Goal: Find specific page/section: Find specific page/section

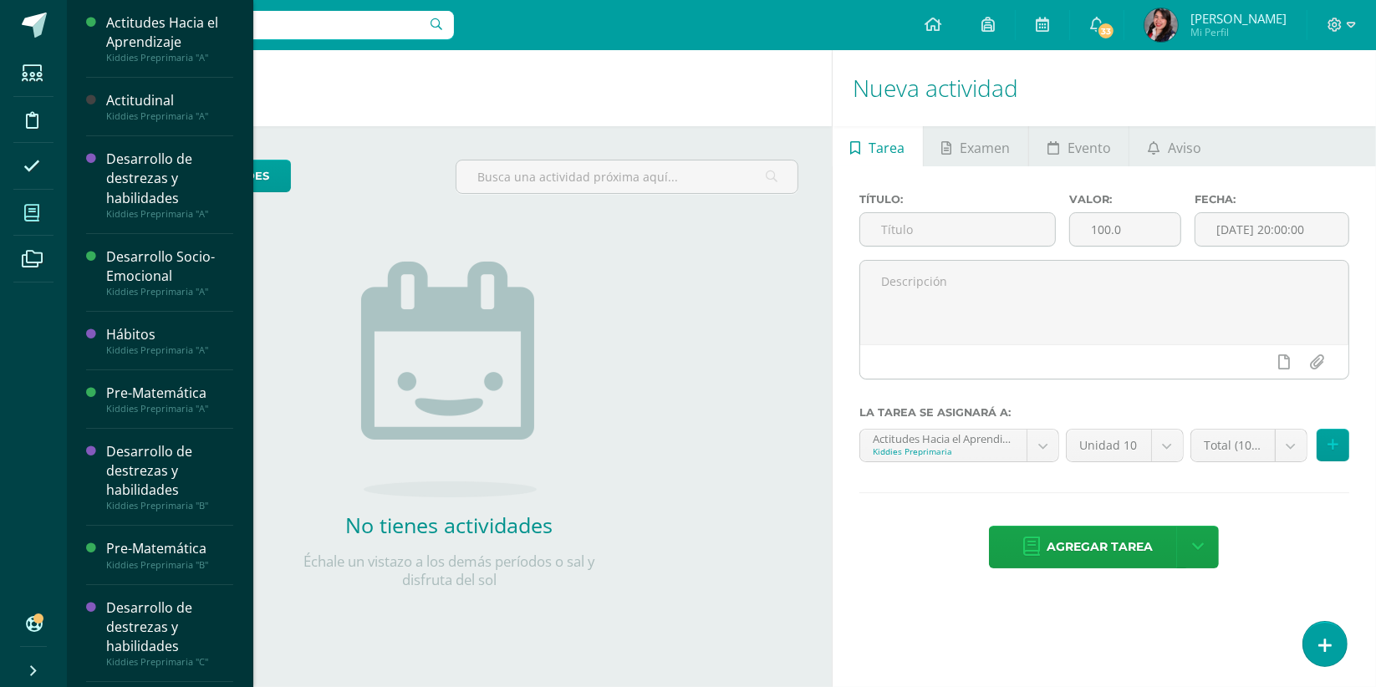
click at [37, 225] on span at bounding box center [32, 213] width 38 height 38
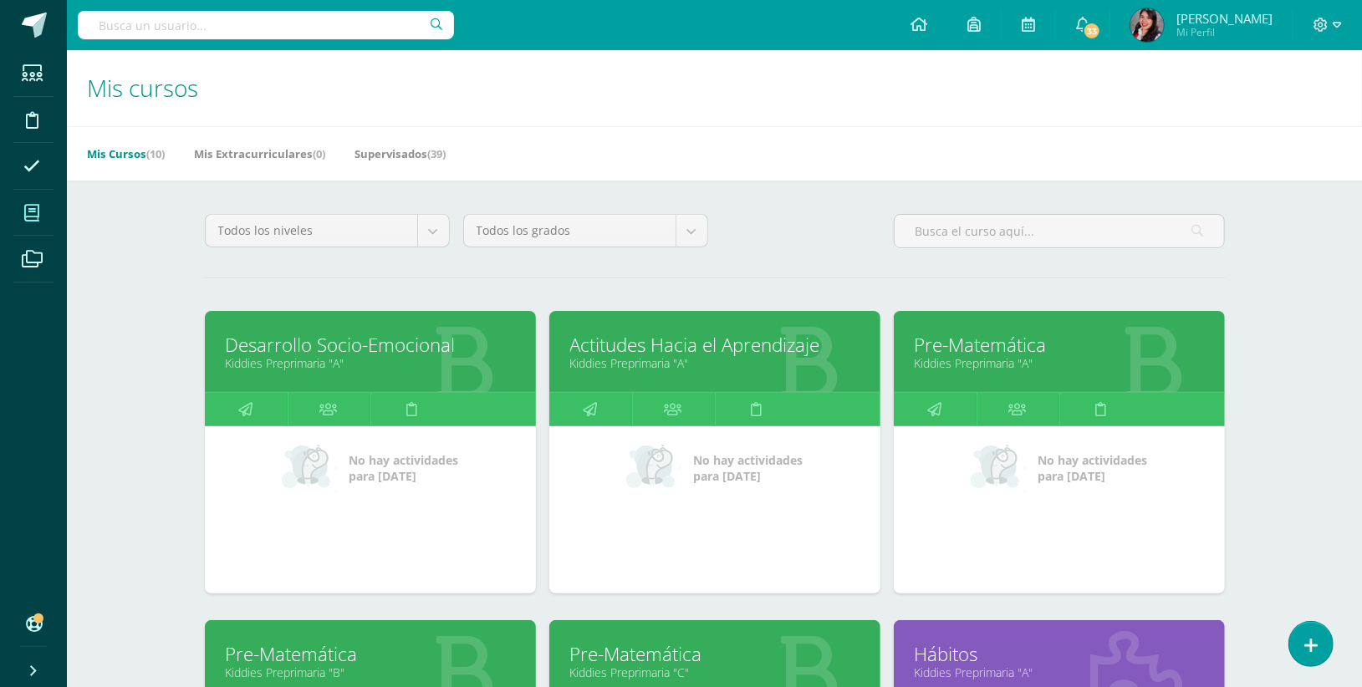
click at [389, 361] on link "Kiddies Preprimaria "A"" at bounding box center [370, 363] width 289 height 16
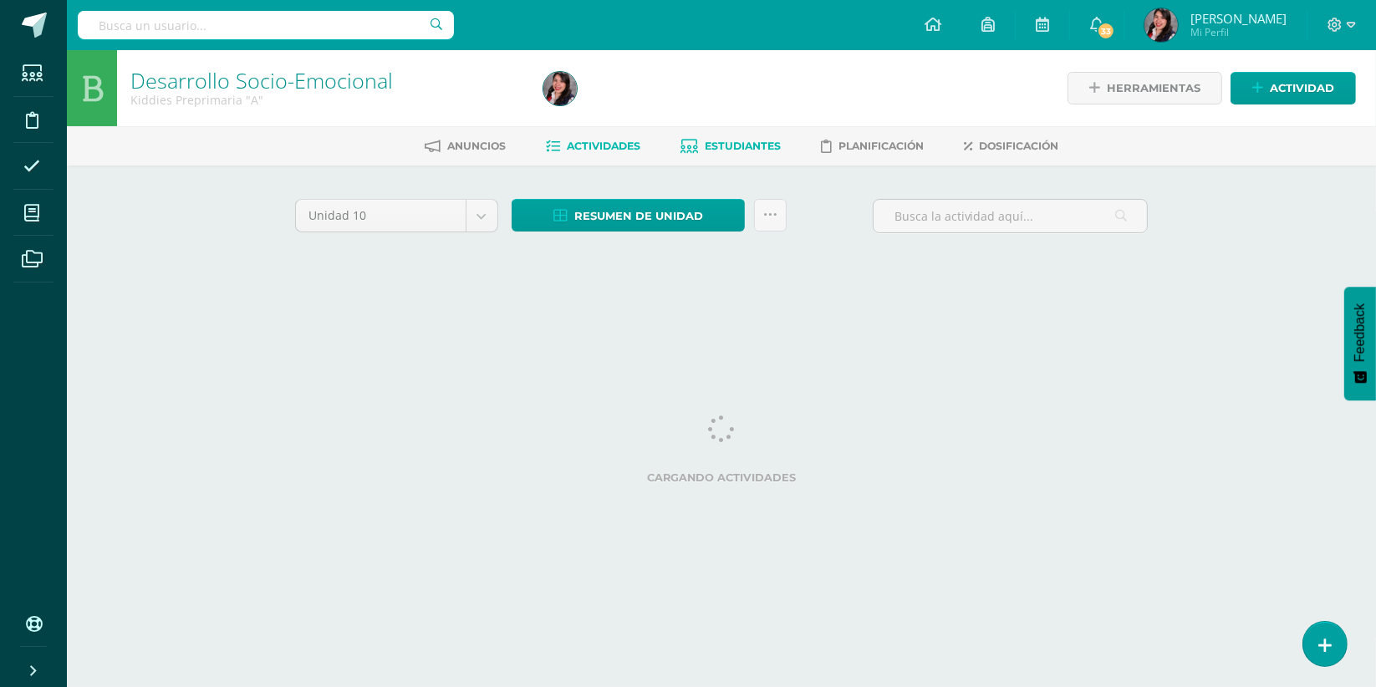
click at [723, 136] on link "Estudiantes" at bounding box center [730, 146] width 100 height 27
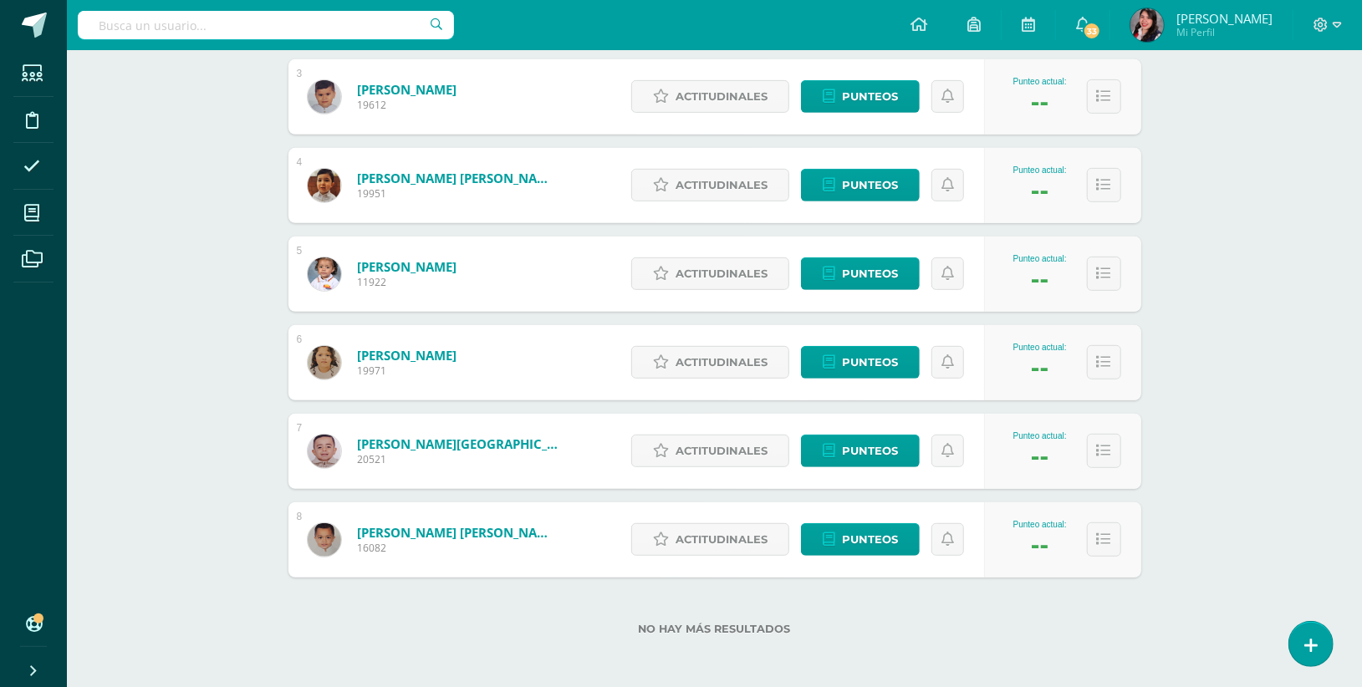
scroll to position [483, 0]
